Goal: Information Seeking & Learning: Check status

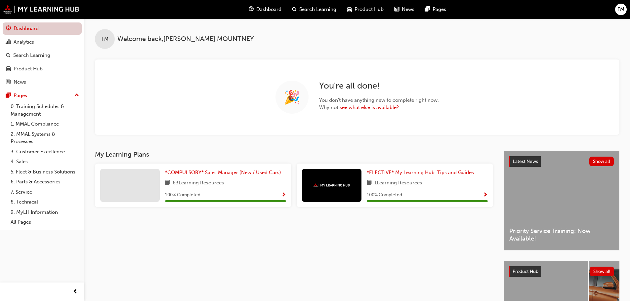
click at [22, 27] on link "Dashboard" at bounding box center [42, 28] width 79 height 12
click at [25, 40] on div "Analytics" at bounding box center [24, 42] width 21 height 8
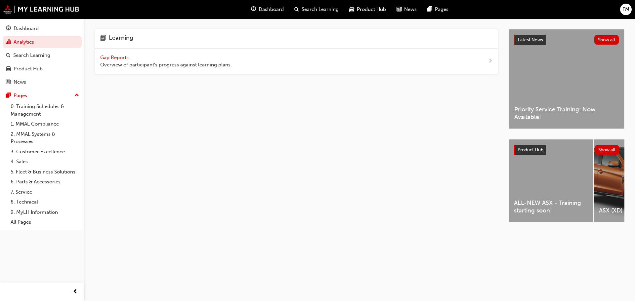
click at [112, 56] on span "Gap Reports" at bounding box center [115, 58] width 30 height 6
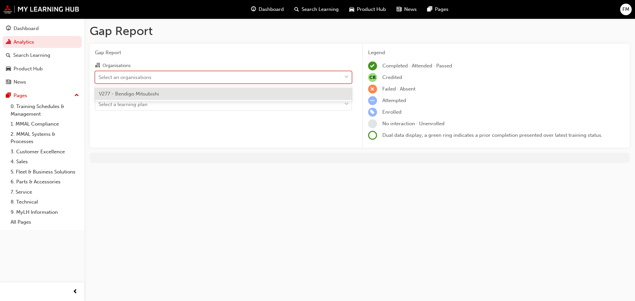
click at [249, 81] on div "Select an organisations" at bounding box center [218, 77] width 246 height 12
click at [99, 80] on input "Organisations option V277 - Bendigo Mitsubishi focused, 1 of 1. 1 result availa…" at bounding box center [99, 77] width 1 height 6
click at [174, 93] on div "V277 - Bendigo Mitsubishi" at bounding box center [223, 94] width 257 height 13
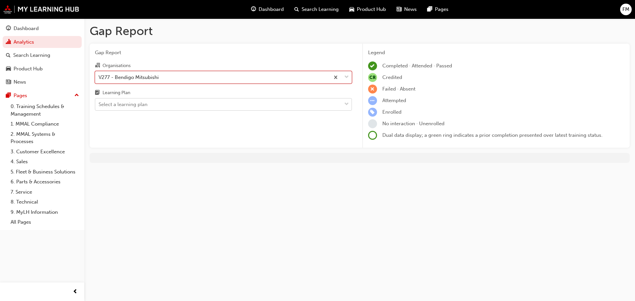
click at [229, 106] on div "Select a learning plan" at bounding box center [218, 105] width 246 height 12
click at [99, 106] on input "Learning Plan Select a learning plan" at bounding box center [99, 105] width 1 height 6
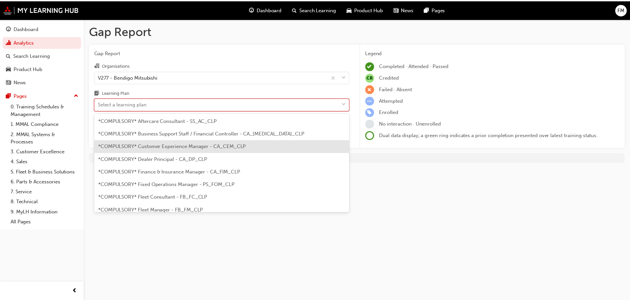
scroll to position [33, 0]
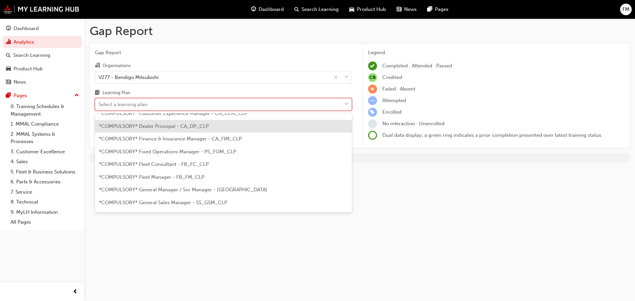
click at [194, 128] on span "*COMPULSORY* Dealer Principal - CA_DP_CLP" at bounding box center [154, 126] width 110 height 6
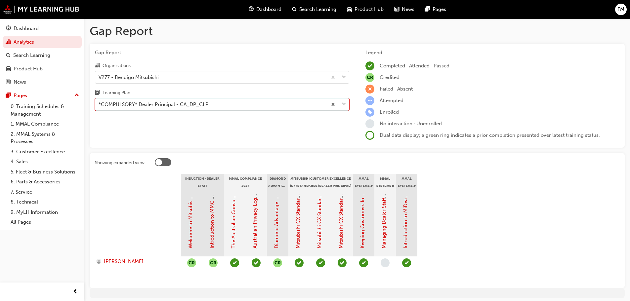
click at [312, 107] on div "*COMPULSORY* Dealer Principal - CA_DP_CLP" at bounding box center [211, 105] width 232 height 12
click at [99, 107] on input "Learning Plan option *COMPULSORY* Dealer Principal - CA_DP_CLP, selected. 0 res…" at bounding box center [99, 105] width 1 height 6
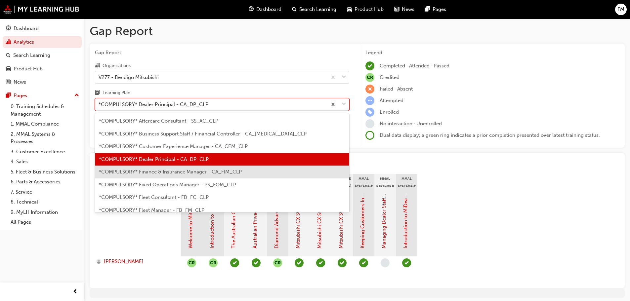
click at [182, 173] on span "*COMPULSORY* Finance & Insurance Manager - CA_FIM_CLP" at bounding box center [170, 172] width 143 height 6
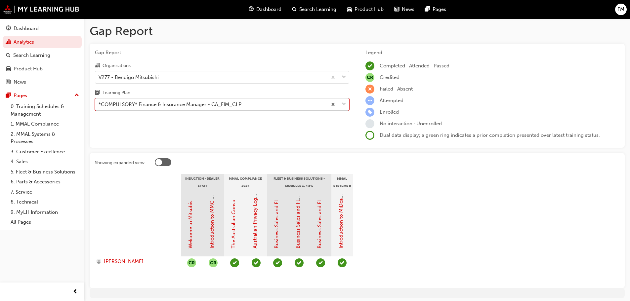
click at [343, 104] on span "down-icon" at bounding box center [344, 104] width 5 height 9
click at [99, 104] on input "Learning Plan option *COMPULSORY* Finance & Insurance Manager - CA_FIM_CLP, sel…" at bounding box center [99, 105] width 1 height 6
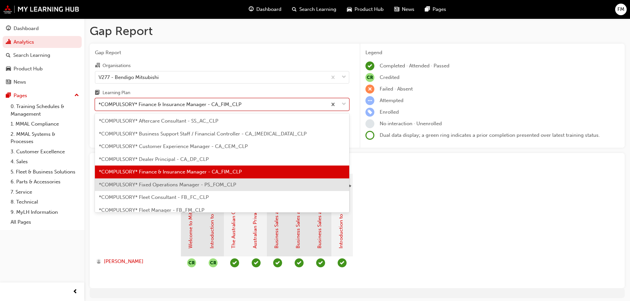
scroll to position [33, 0]
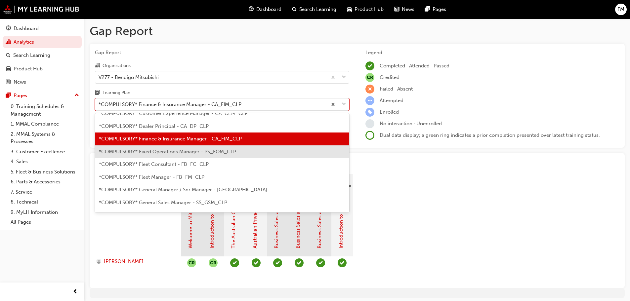
click at [197, 155] on div "*COMPULSORY* Fixed Operations Manager - PS_FOM_CLP" at bounding box center [222, 151] width 254 height 13
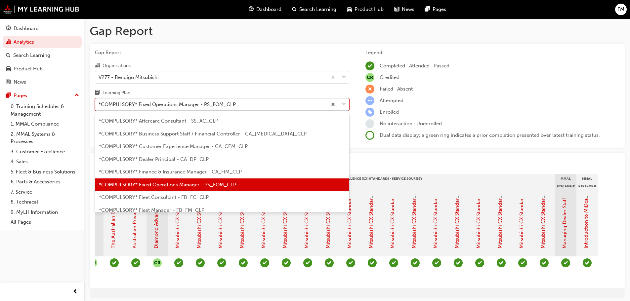
click at [298, 106] on div "*COMPULSORY* Fixed Operations Manager - PS_FOM_CLP" at bounding box center [211, 105] width 232 height 12
click at [99, 106] on input "Learning Plan option *COMPULSORY* Fixed Operations Manager - PS_FOM_CLP, select…" at bounding box center [99, 105] width 1 height 6
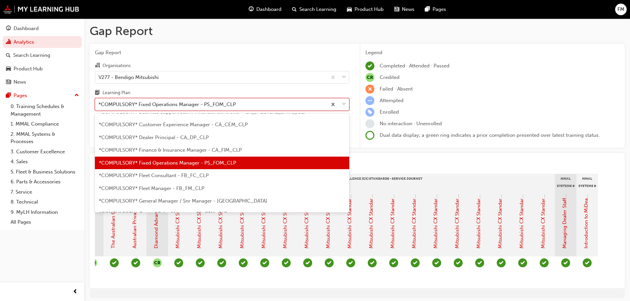
scroll to position [33, 0]
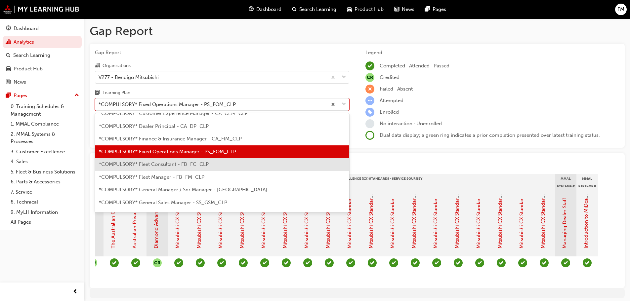
click at [176, 165] on span "*COMPULSORY* Fleet Consultant - FB_FC_CLP" at bounding box center [154, 164] width 110 height 6
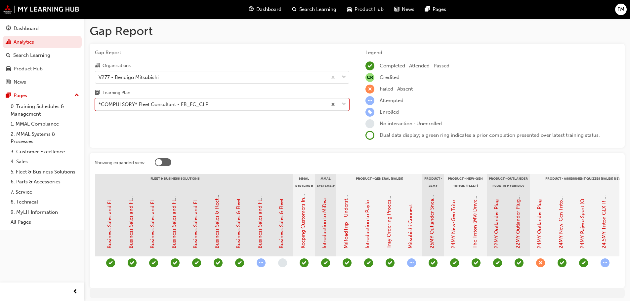
scroll to position [0, 679]
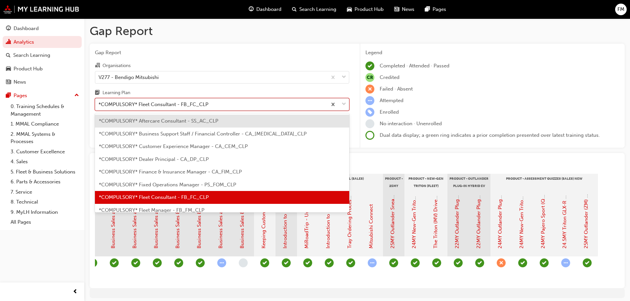
click at [345, 104] on span "down-icon" at bounding box center [344, 104] width 5 height 9
click at [99, 104] on input "Learning Plan option *COMPULSORY* Fleet Consultant - FB_FC_CLP, selected. optio…" at bounding box center [99, 105] width 1 height 6
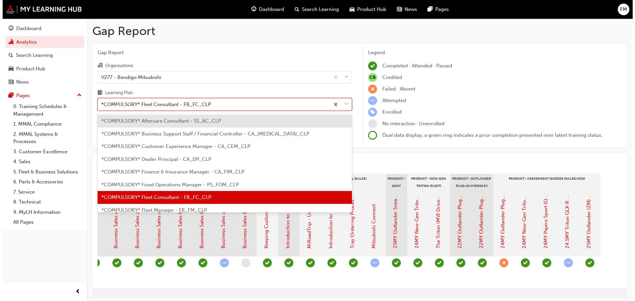
scroll to position [33, 0]
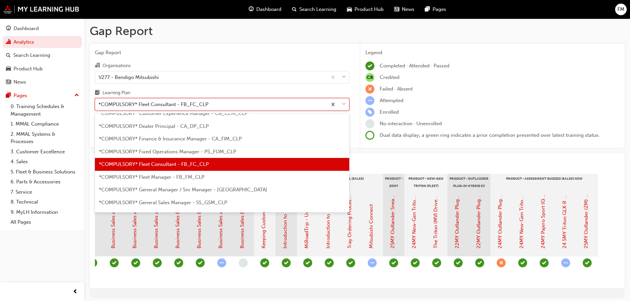
click at [159, 179] on span "*COMPULSORY* Fleet Manager - FB_FM_CLP" at bounding box center [151, 177] width 105 height 6
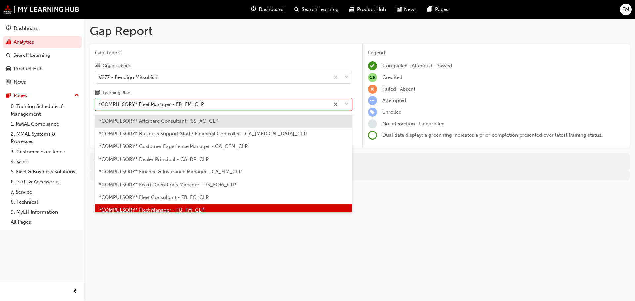
click at [343, 102] on div at bounding box center [341, 105] width 22 height 12
click at [99, 102] on input "Learning Plan option *COMPULSORY* Fleet Manager - FB_FM_CLP, selected. option *…" at bounding box center [99, 105] width 1 height 6
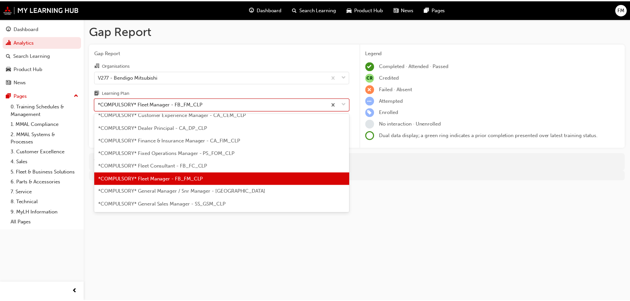
scroll to position [42, 0]
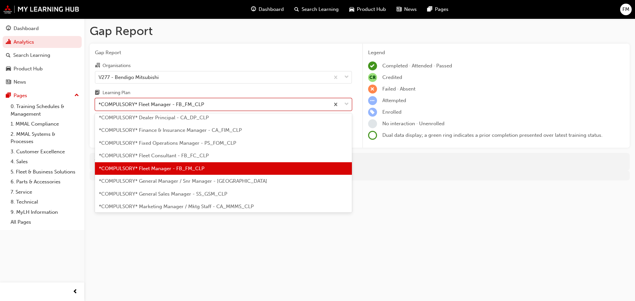
click at [166, 182] on span "*COMPULSORY* General Manager / Snr Manager - CA_GM_CLP" at bounding box center [183, 181] width 168 height 6
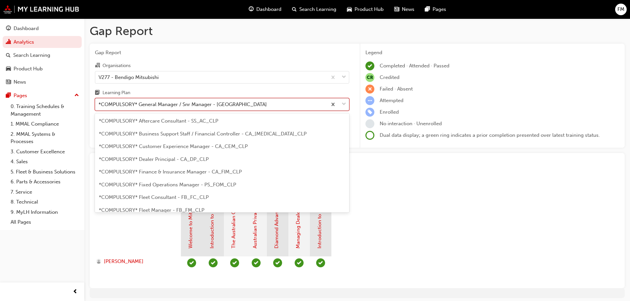
click at [346, 104] on span "down-icon" at bounding box center [344, 104] width 5 height 9
click at [99, 104] on input "Learning Plan option *COMPULSORY* General Manager / Snr Manager - CA_GM_CLP, se…" at bounding box center [99, 105] width 1 height 6
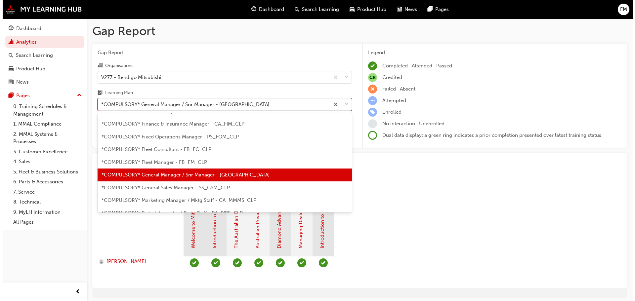
scroll to position [54, 0]
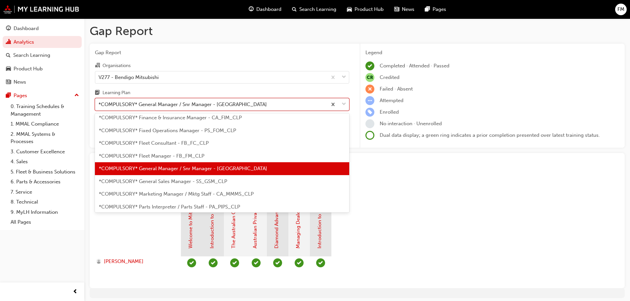
click at [168, 180] on span "*COMPULSORY* General Sales Manager - SS_GSM_CLP" at bounding box center [163, 182] width 128 height 6
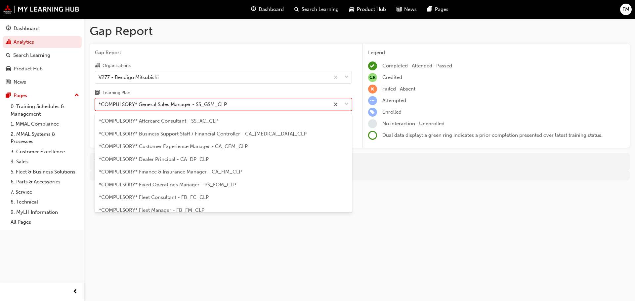
click at [349, 104] on div at bounding box center [341, 105] width 22 height 12
click at [99, 104] on input "Learning Plan option *COMPULSORY* General Sales Manager - SS_GSM_CLP, selected.…" at bounding box center [99, 105] width 1 height 6
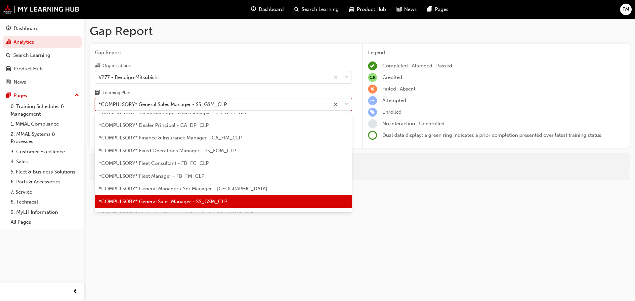
scroll to position [67, 0]
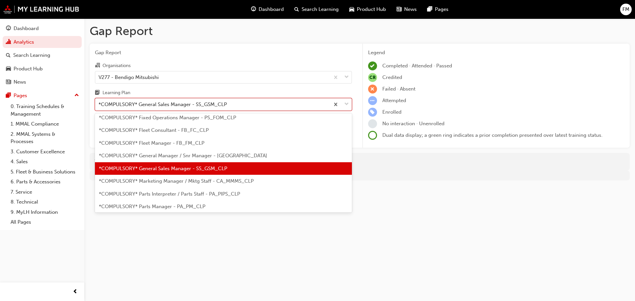
click at [184, 183] on span "*COMPULSORY* Marketing Manager / Mktg Staff - CA_MMMS_CLP" at bounding box center [176, 181] width 155 height 6
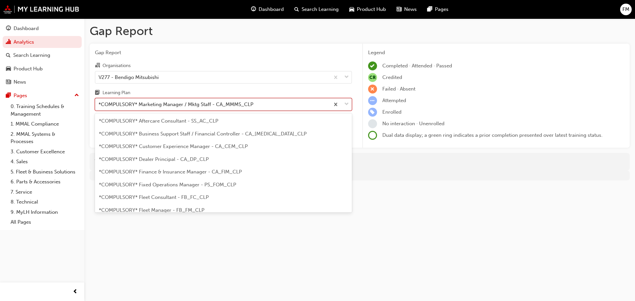
click at [345, 105] on span "down-icon" at bounding box center [346, 104] width 5 height 9
click at [99, 105] on input "Learning Plan option *COMPULSORY* Marketing Manager / Mktg Staff - CA_MMMS_CLP,…" at bounding box center [99, 105] width 1 height 6
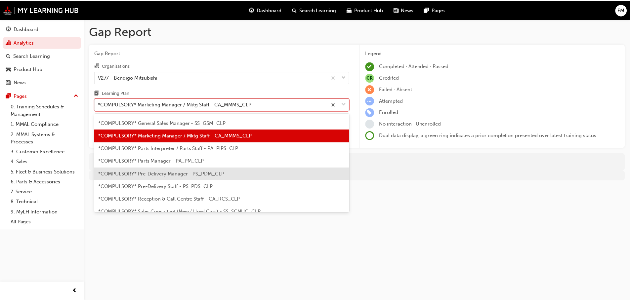
scroll to position [146, 0]
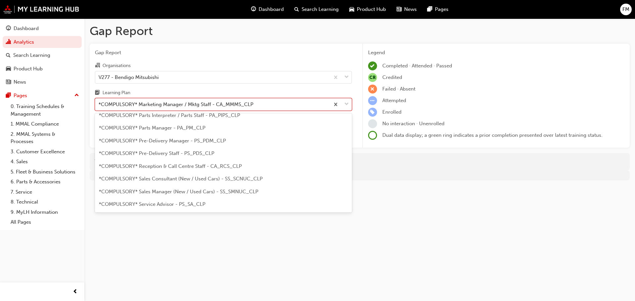
click at [171, 180] on span "*COMPULSORY* Sales Consultant (New / Used Cars) - SS_SCNUC_CLP" at bounding box center [181, 179] width 164 height 6
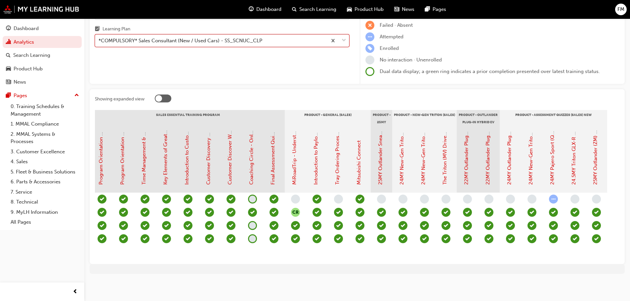
scroll to position [0, 658]
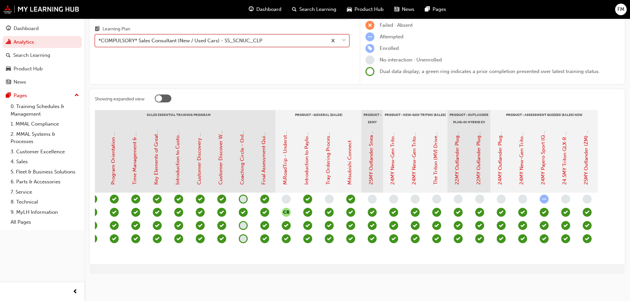
click at [621, 10] on span "FM" at bounding box center [620, 10] width 7 height 8
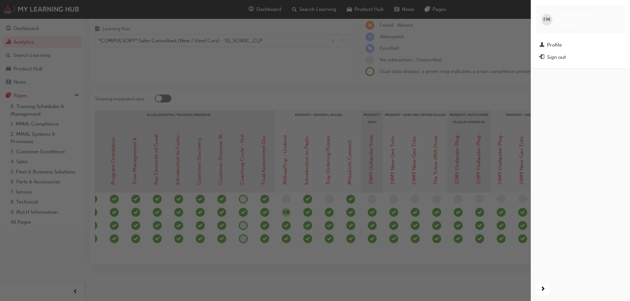
click at [251, 65] on div "button" at bounding box center [265, 150] width 531 height 301
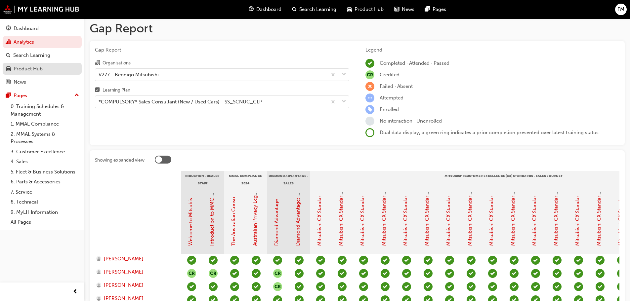
scroll to position [0, 0]
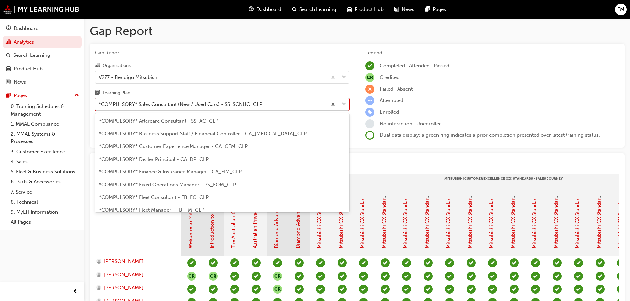
click at [342, 104] on span "down-icon" at bounding box center [344, 104] width 5 height 9
click at [99, 104] on input "Learning Plan option *COMPULSORY* Sales Consultant (New / Used Cars) - SS_SCNUC…" at bounding box center [99, 105] width 1 height 6
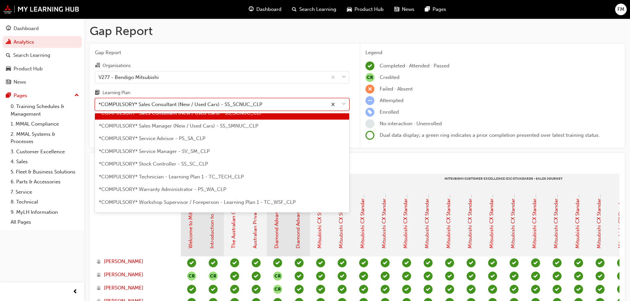
scroll to position [222, 0]
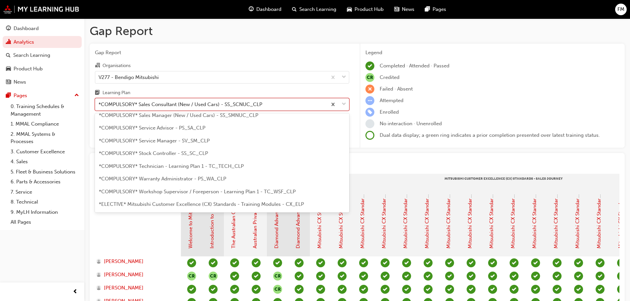
click at [178, 116] on span "*COMPULSORY* Sales Manager (New / Used Cars) - SS_SMNUC_CLP" at bounding box center [178, 115] width 159 height 6
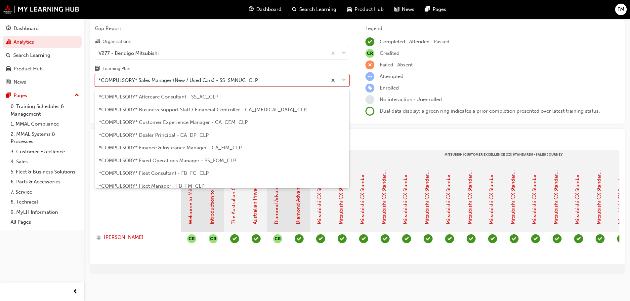
click at [324, 79] on div "*COMPULSORY* Sales Manager (New / Used Cars) - SS_SMNUC_CLP" at bounding box center [211, 81] width 232 height 12
click at [99, 79] on input "Learning Plan option *COMPULSORY* Sales Manager (New / Used Cars) - SS_SMNUC_CL…" at bounding box center [99, 80] width 1 height 6
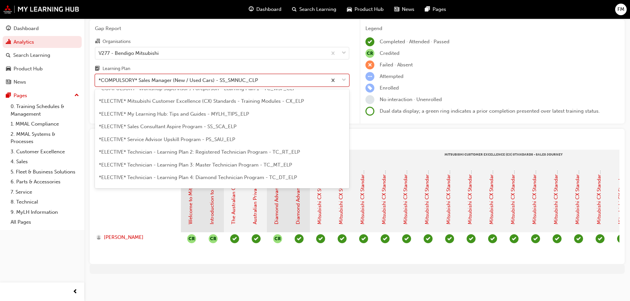
scroll to position [324, 0]
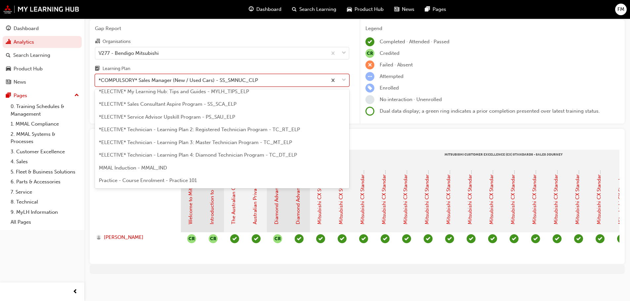
click at [623, 9] on span "FM" at bounding box center [620, 10] width 7 height 8
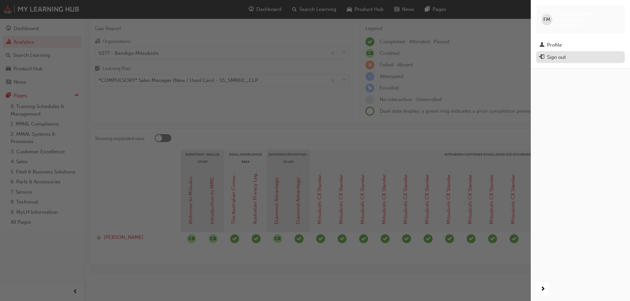
click at [552, 55] on div "Sign out" at bounding box center [580, 57] width 82 height 8
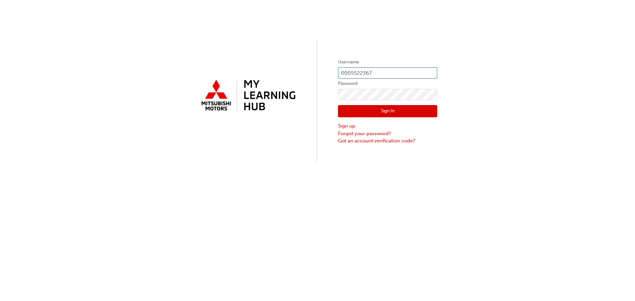
click at [384, 68] on input "0005522367" at bounding box center [387, 72] width 99 height 11
type input "0"
type input "0005927413"
click at [319, 94] on div "Username 0005927413 Password Sign In Sign up Forgot your password? Got an accou…" at bounding box center [317, 81] width 635 height 162
click at [341, 113] on button "Sign In" at bounding box center [387, 111] width 99 height 13
